Goal: Navigation & Orientation: Find specific page/section

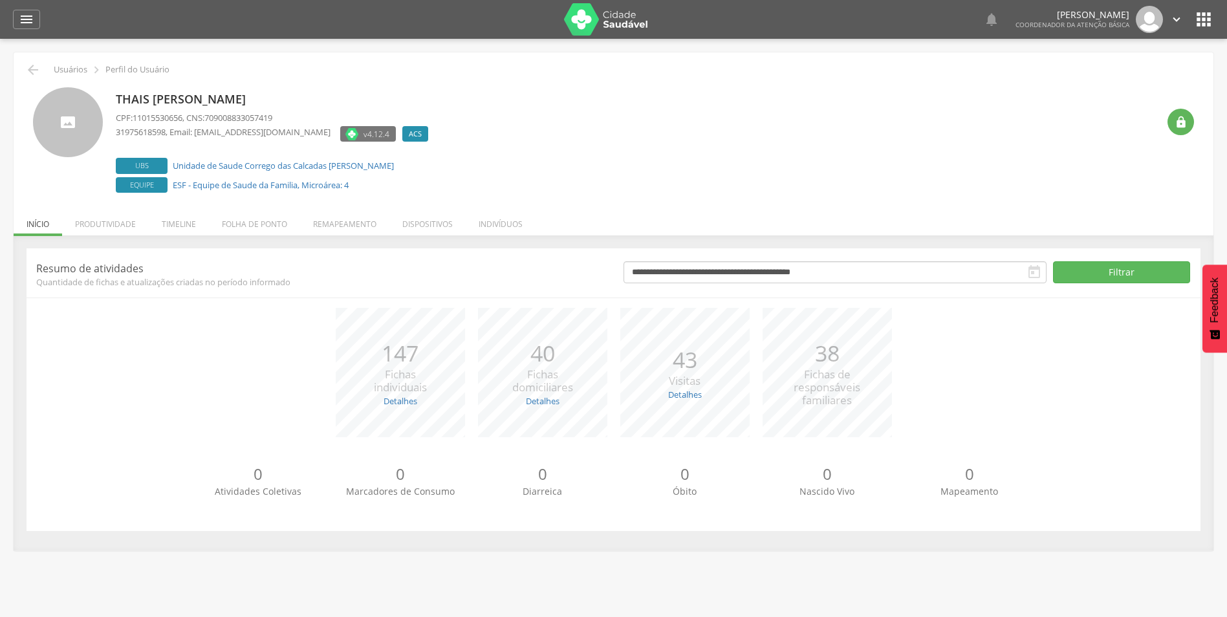
click at [603, 122] on div "Thais [PERSON_NAME] CPF: 11015530656 , CNS: 709008833057419 31975618598 , Email…" at bounding box center [637, 141] width 1042 height 109
click at [360, 221] on li "Remapeamento" at bounding box center [344, 221] width 89 height 30
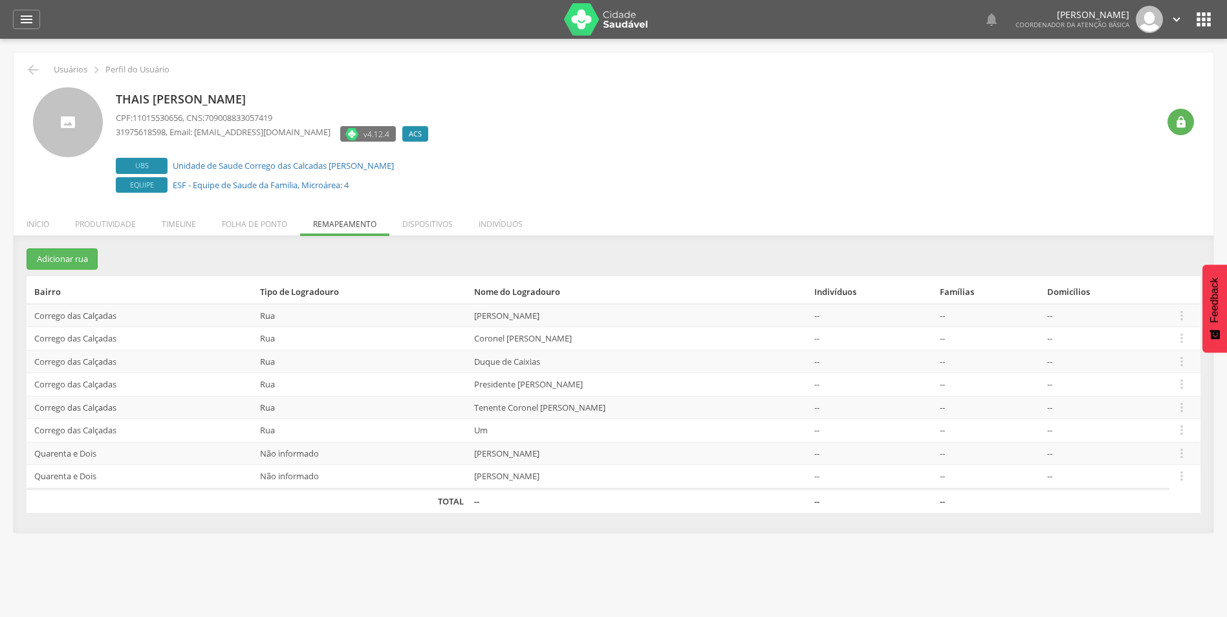
click at [341, 223] on ul "Início Produtividade Timeline Folha de ponto Remapeamento Gerenciar acesso Quar…" at bounding box center [614, 224] width 1200 height 11
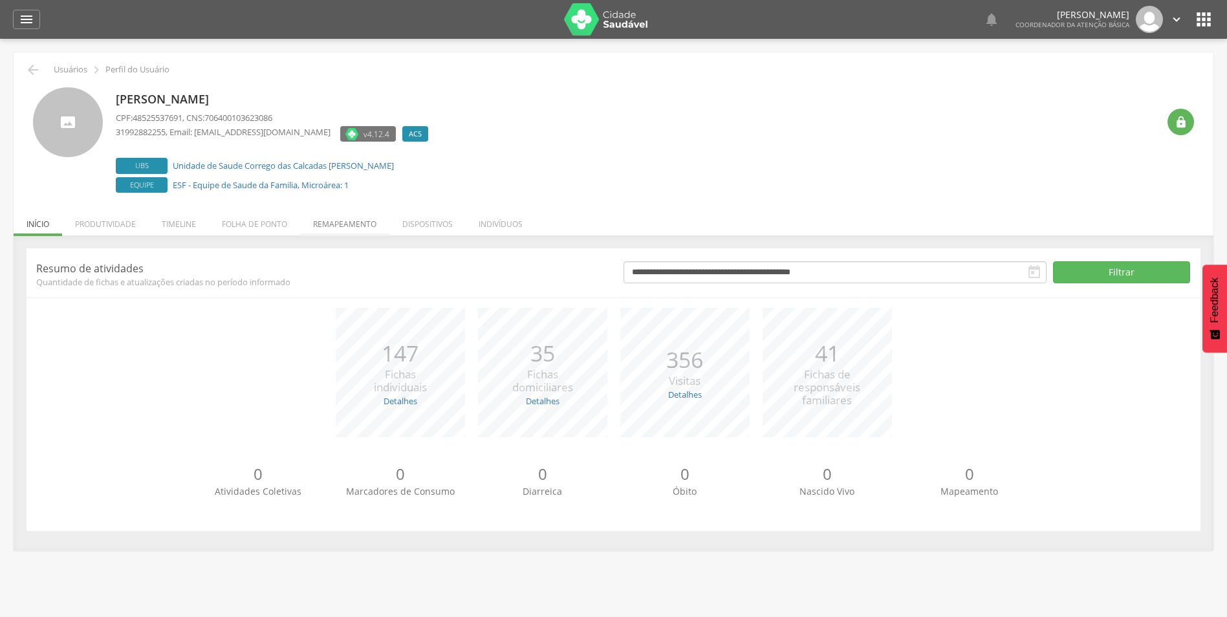
click at [350, 224] on li "Remapeamento" at bounding box center [344, 221] width 89 height 30
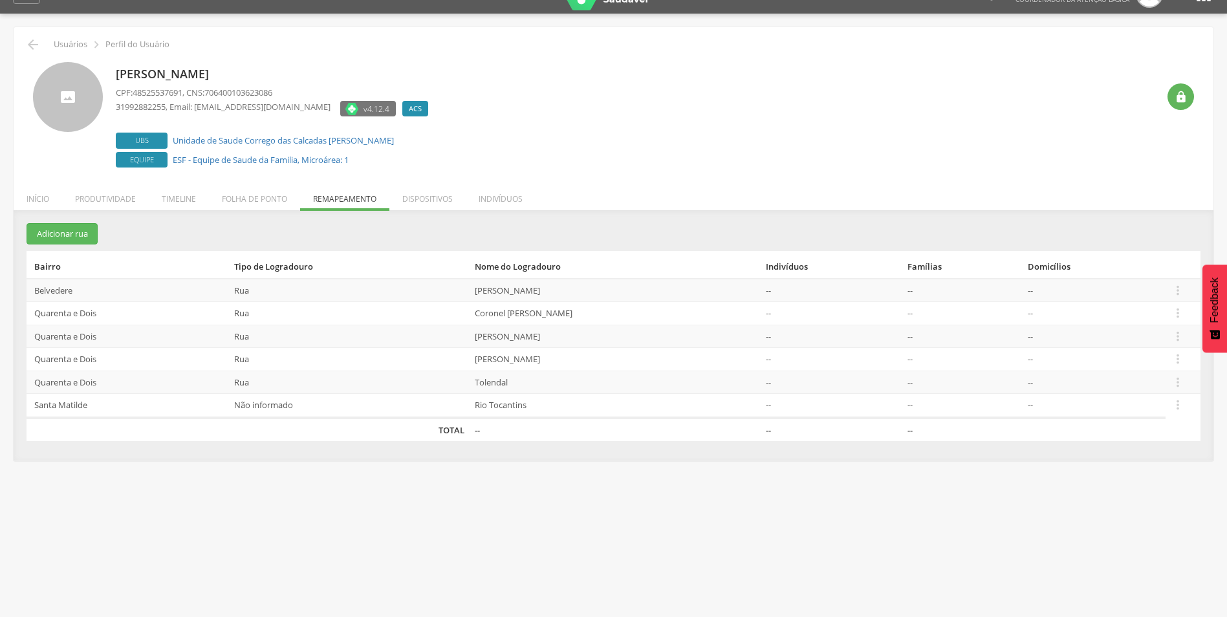
scroll to position [39, 0]
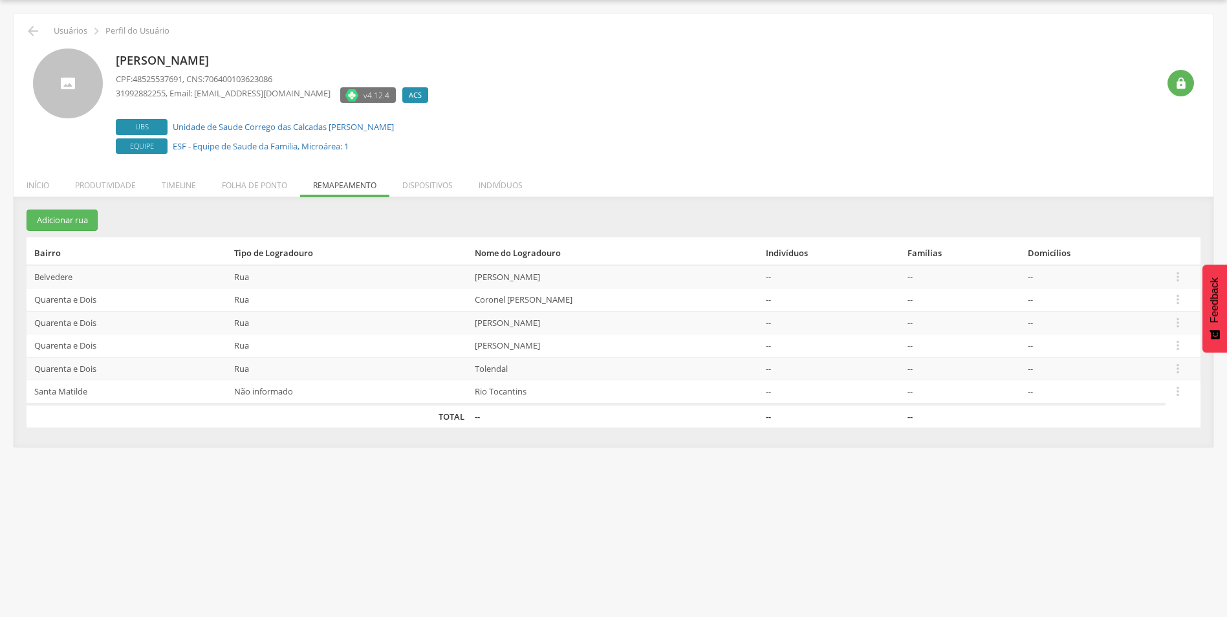
drag, startPoint x: 493, startPoint y: 275, endPoint x: 601, endPoint y: 277, distance: 108.0
click at [601, 277] on td "Manoel Alves Branco" at bounding box center [614, 276] width 291 height 23
click at [442, 185] on li "Dispositivos" at bounding box center [427, 182] width 76 height 30
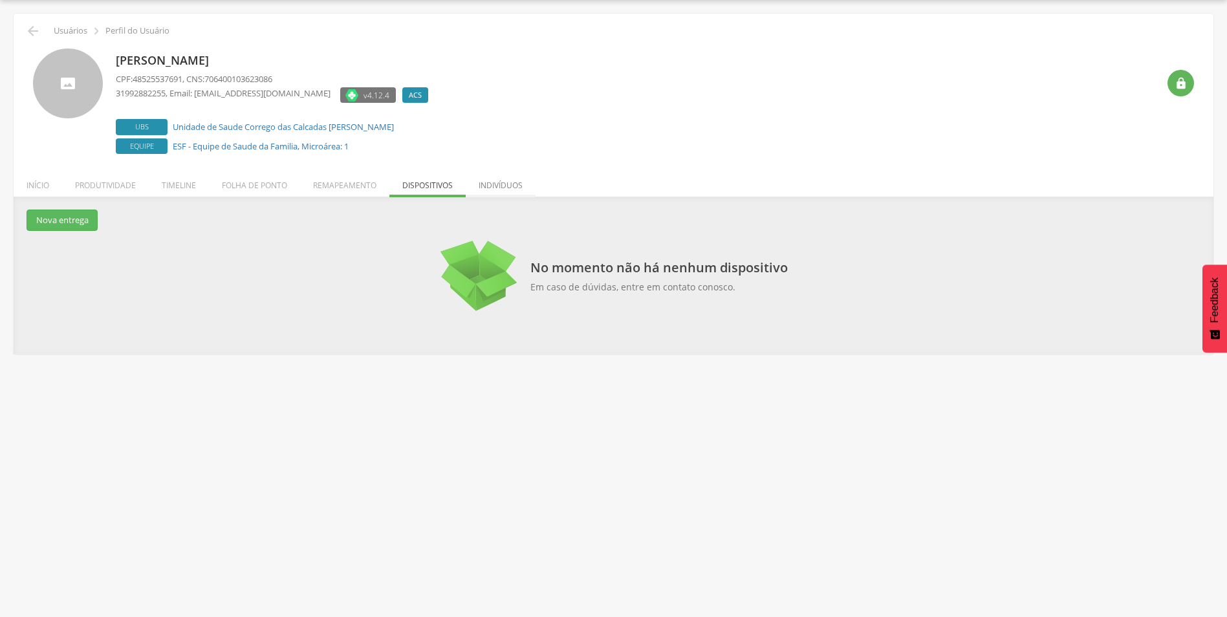
click at [524, 172] on li "Indivíduos" at bounding box center [501, 182] width 70 height 30
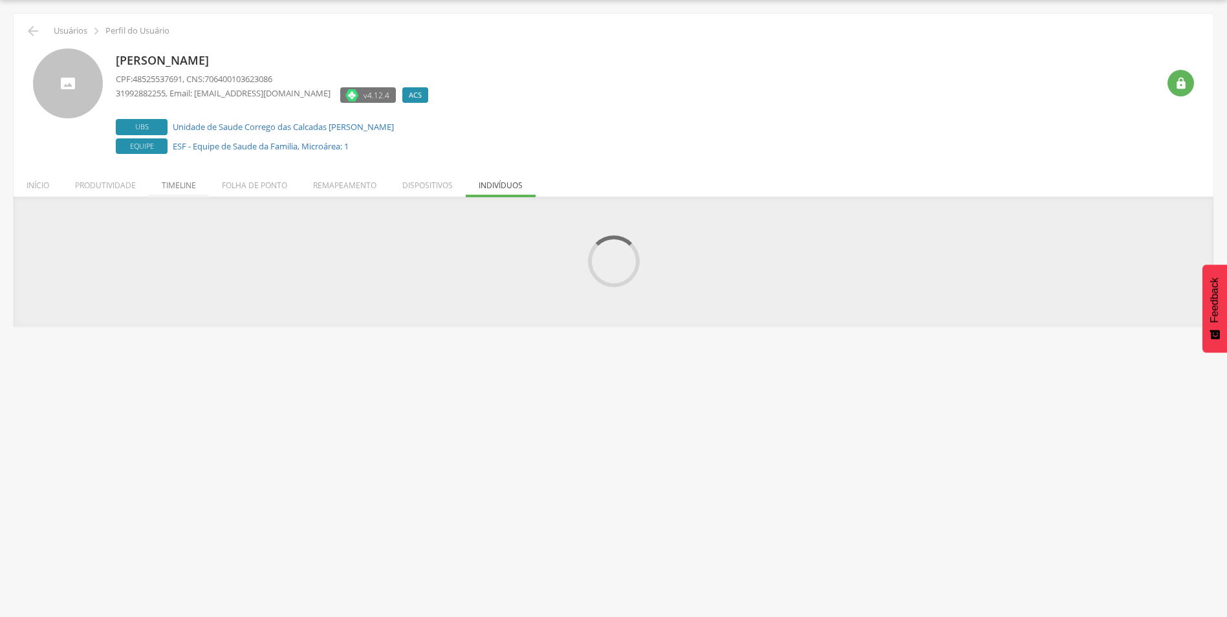
click at [182, 182] on li "Timeline" at bounding box center [179, 182] width 60 height 30
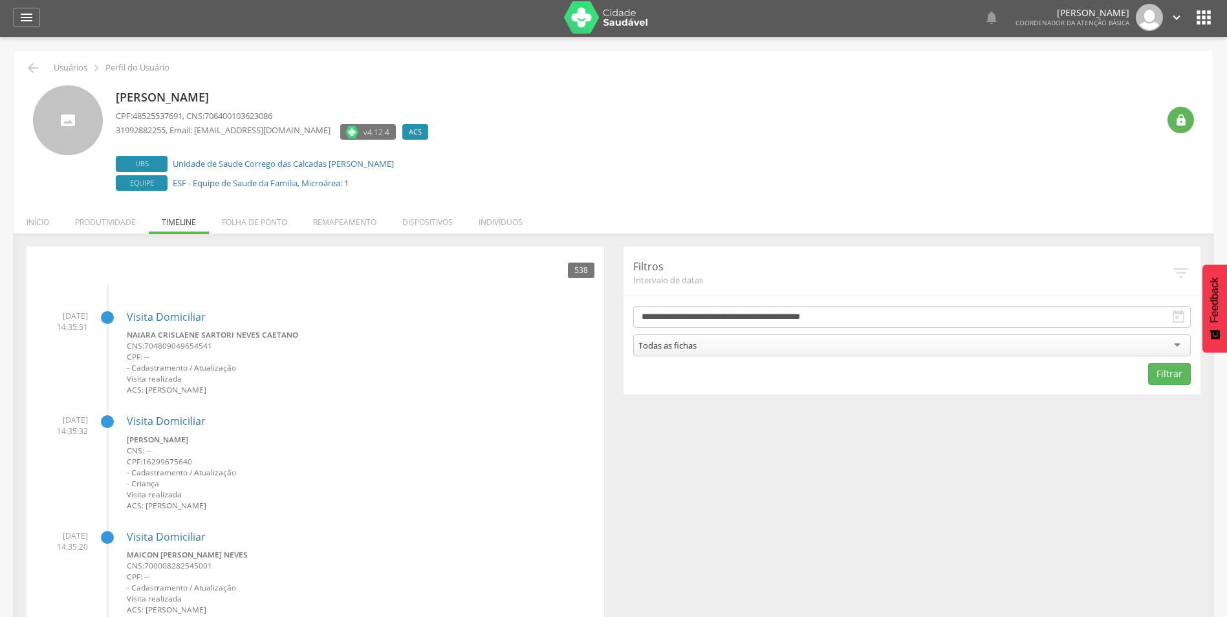
scroll to position [0, 0]
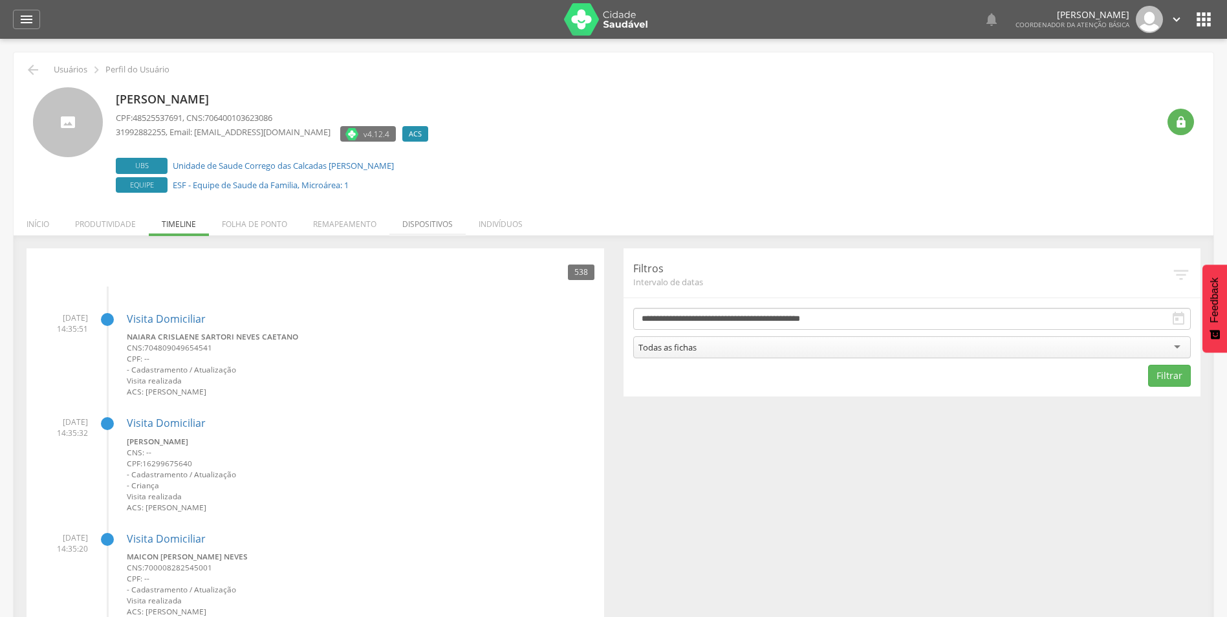
click at [411, 231] on li "Dispositivos" at bounding box center [427, 221] width 76 height 30
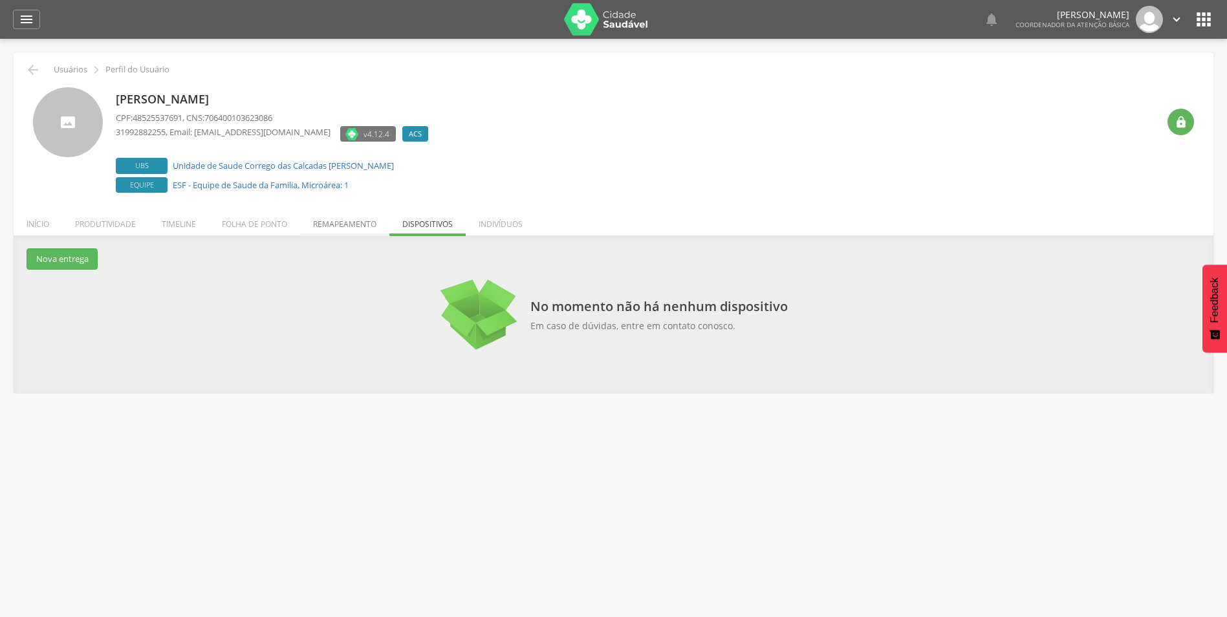
click at [371, 227] on li "Remapeamento" at bounding box center [344, 221] width 89 height 30
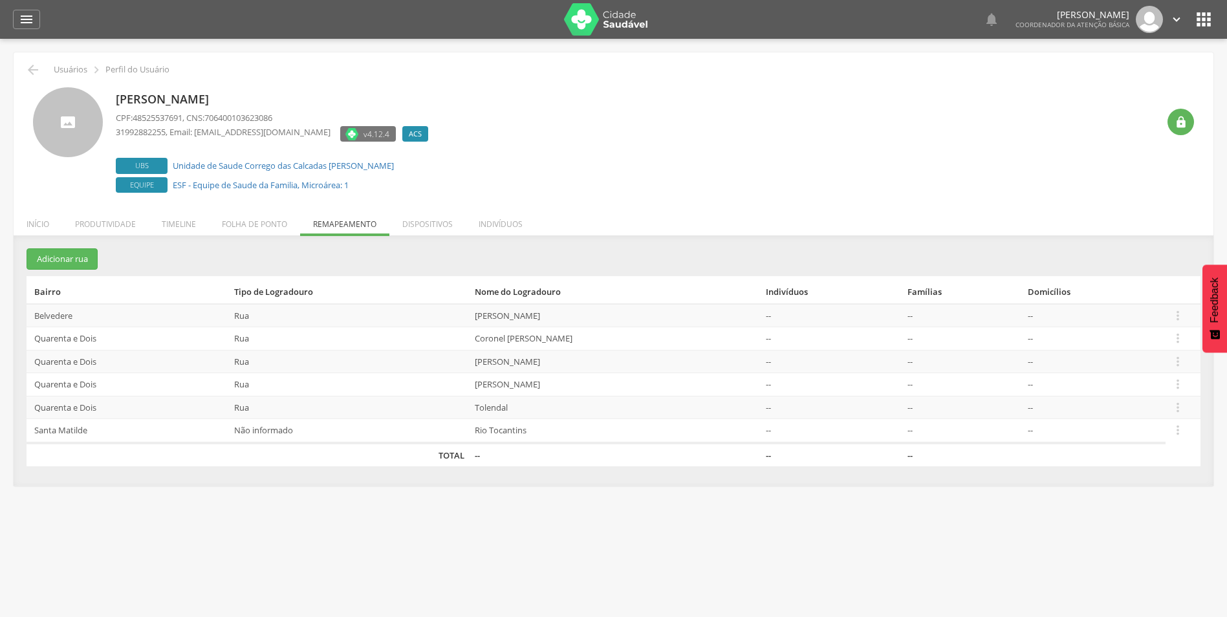
drag, startPoint x: 490, startPoint y: 316, endPoint x: 594, endPoint y: 316, distance: 104.1
click at [594, 316] on td "Manoel Alves Branco" at bounding box center [614, 315] width 291 height 23
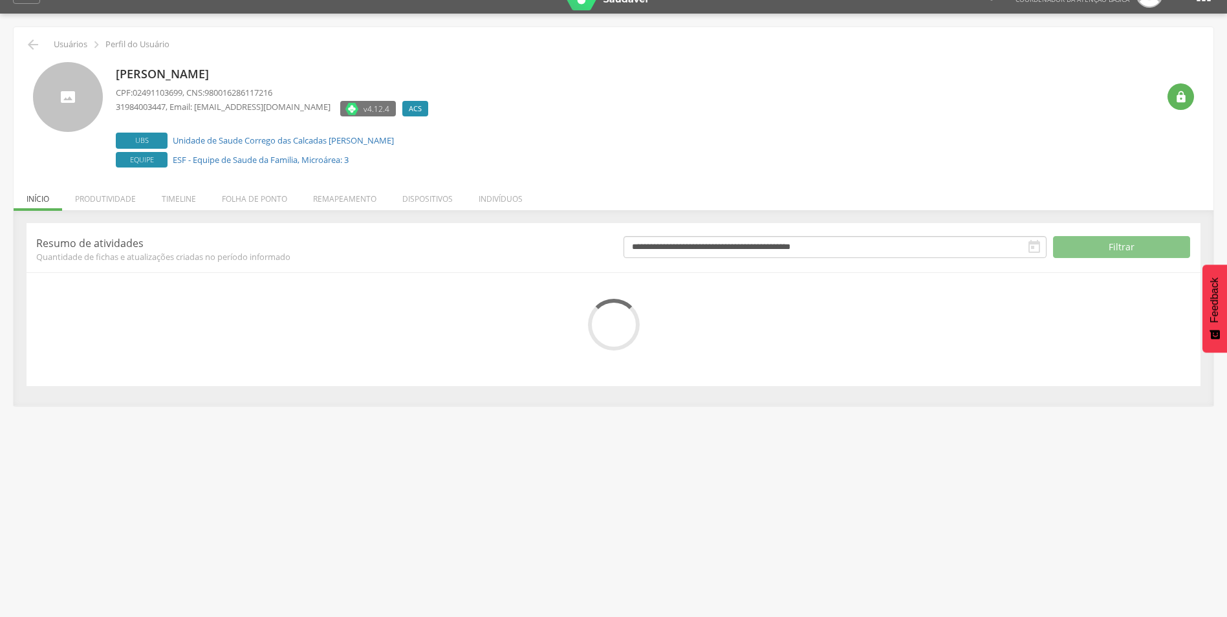
scroll to position [39, 0]
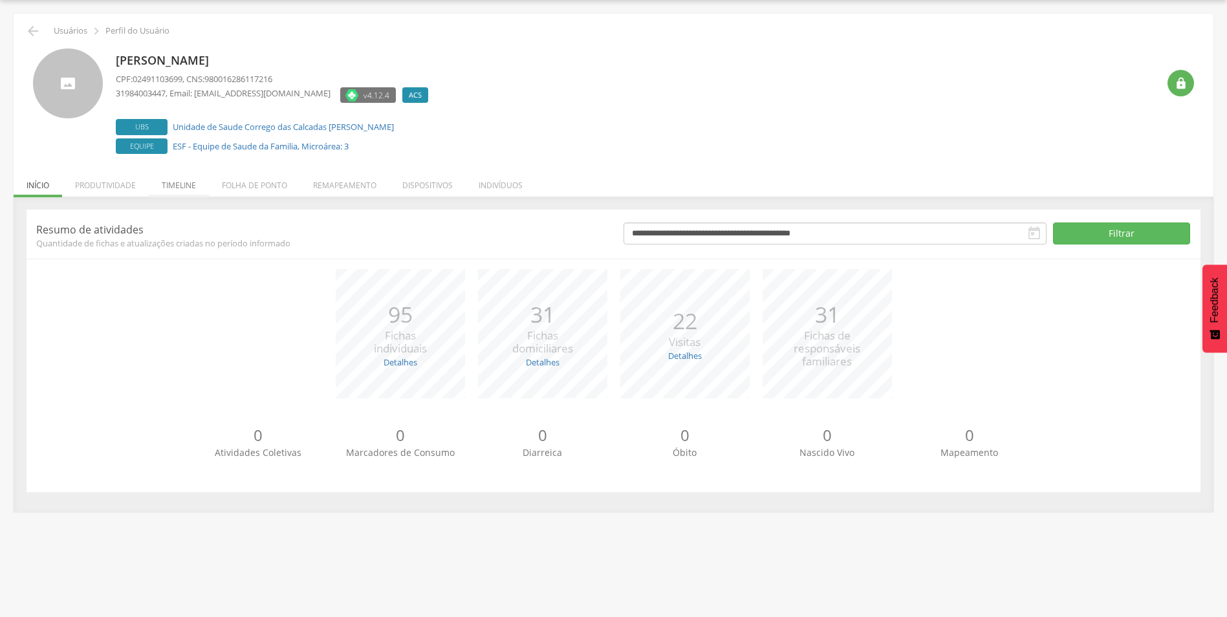
click at [206, 191] on li "Timeline" at bounding box center [179, 182] width 60 height 30
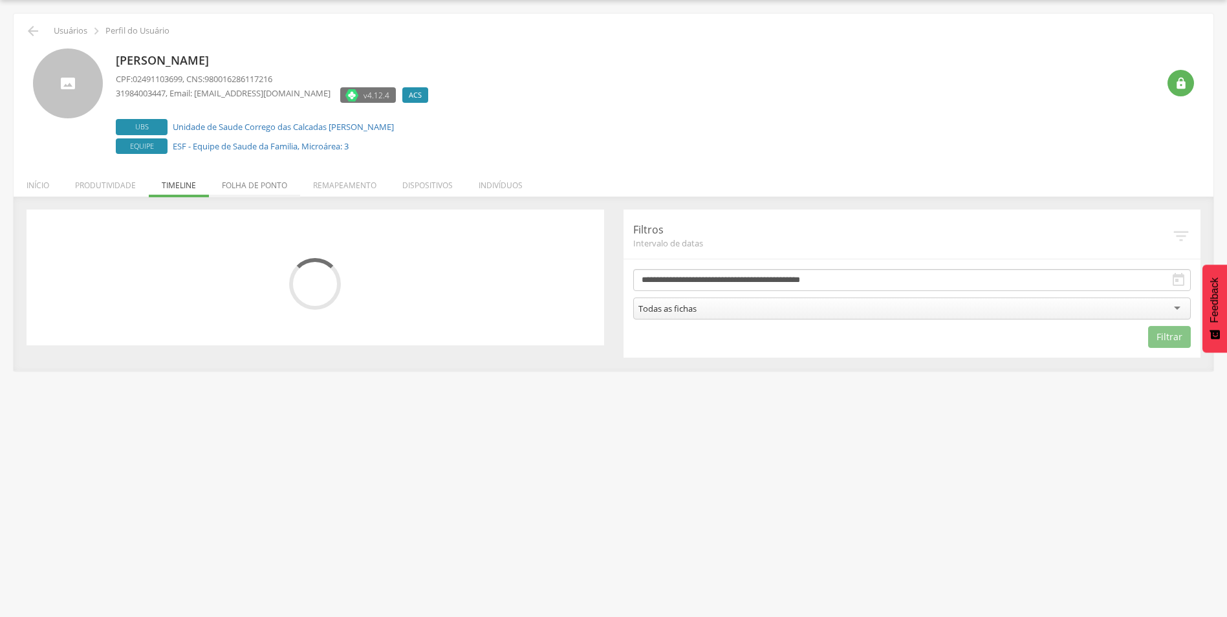
click at [234, 182] on li "Folha de ponto" at bounding box center [254, 182] width 91 height 30
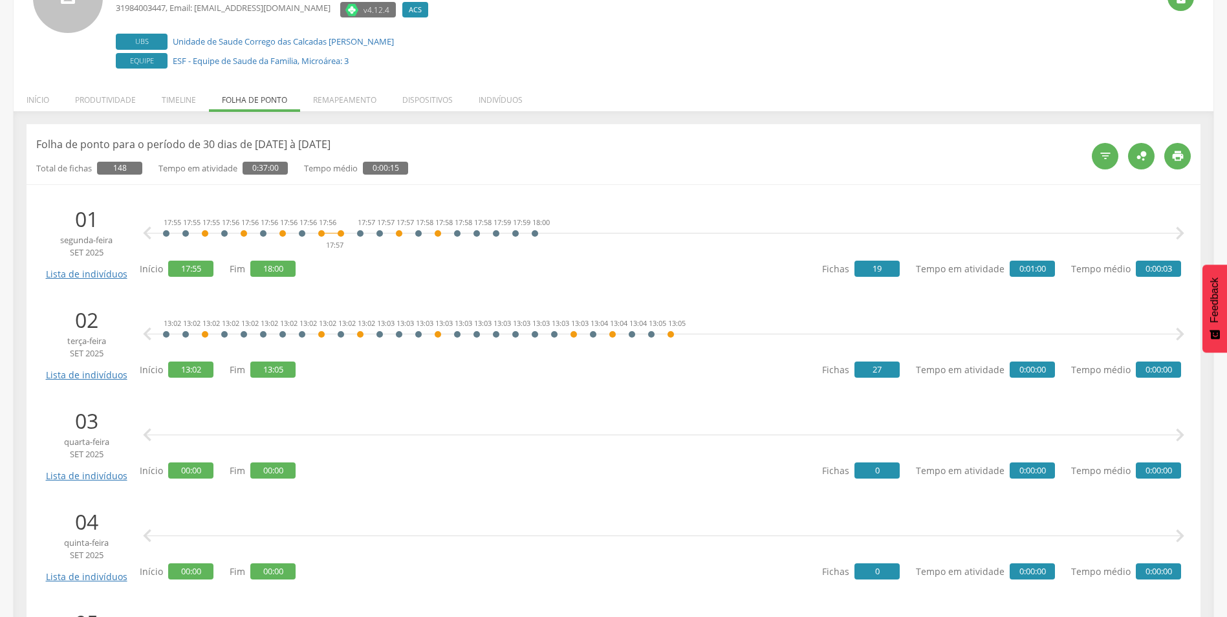
scroll to position [0, 0]
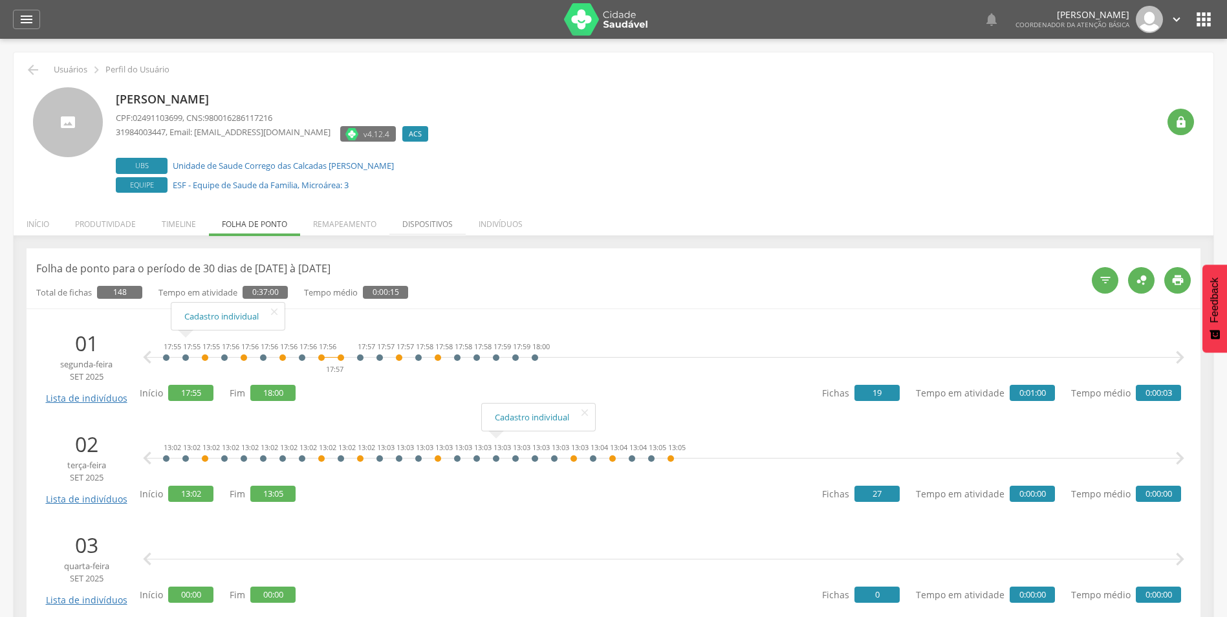
click at [413, 223] on li "Dispositivos" at bounding box center [427, 221] width 76 height 30
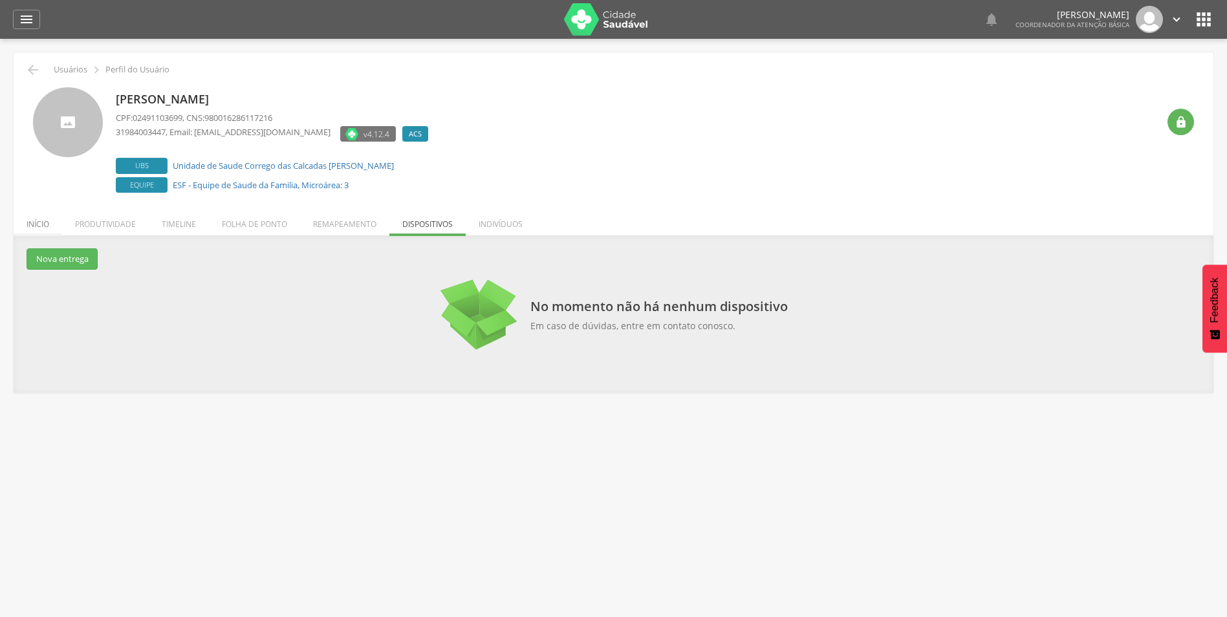
click at [29, 221] on li "Início" at bounding box center [38, 221] width 48 height 30
